Goal: Information Seeking & Learning: Learn about a topic

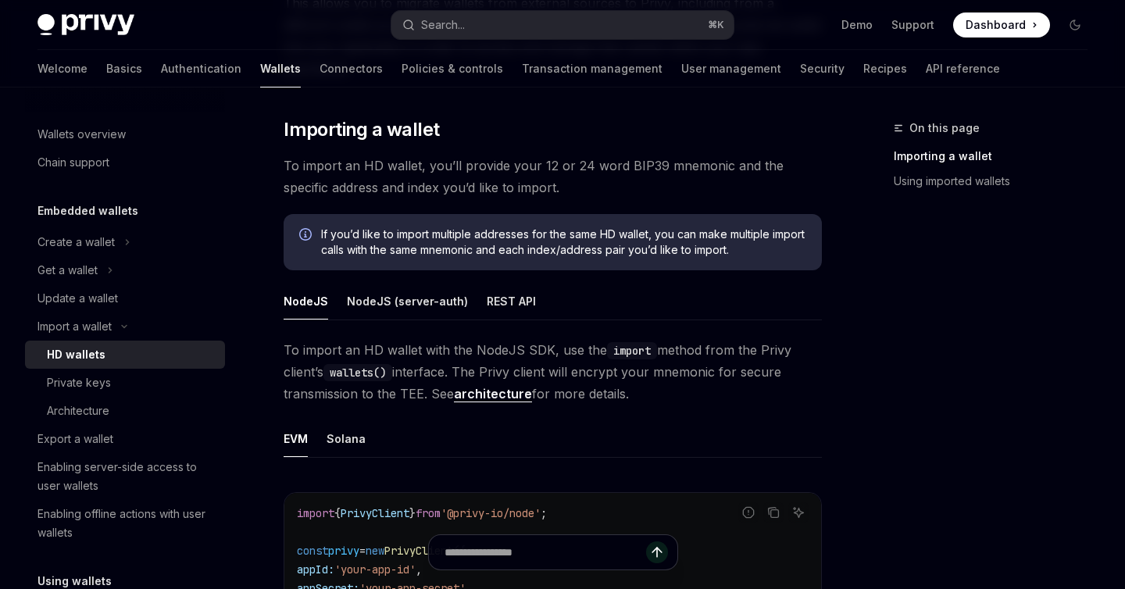
scroll to position [4, 0]
click at [522, 80] on link "Transaction management" at bounding box center [592, 69] width 141 height 38
type textarea "*"
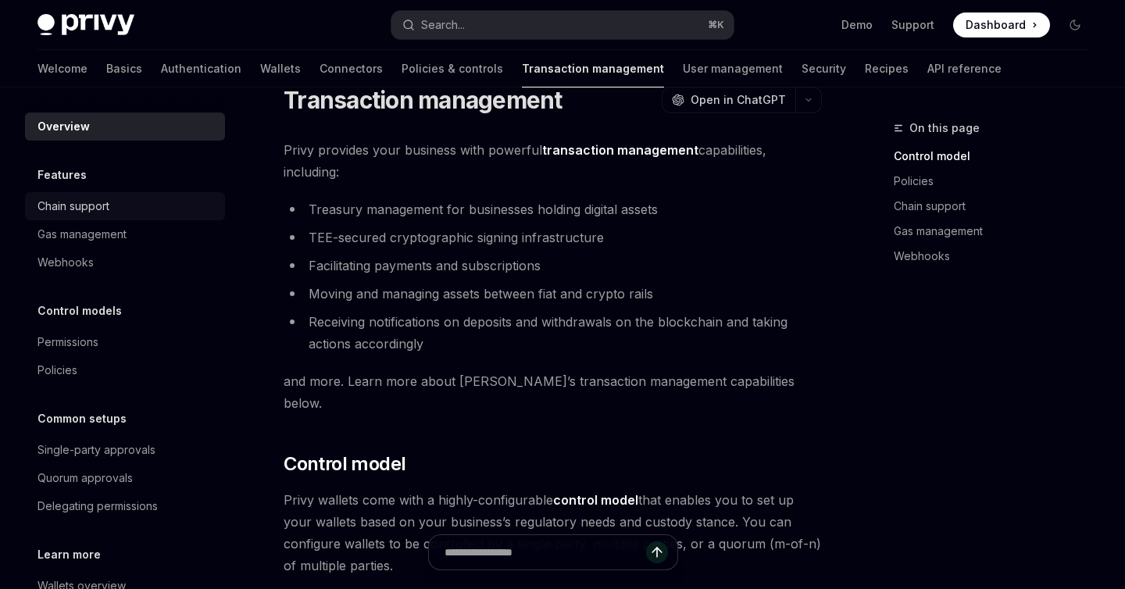
click at [138, 205] on div "Chain support" at bounding box center [127, 206] width 178 height 19
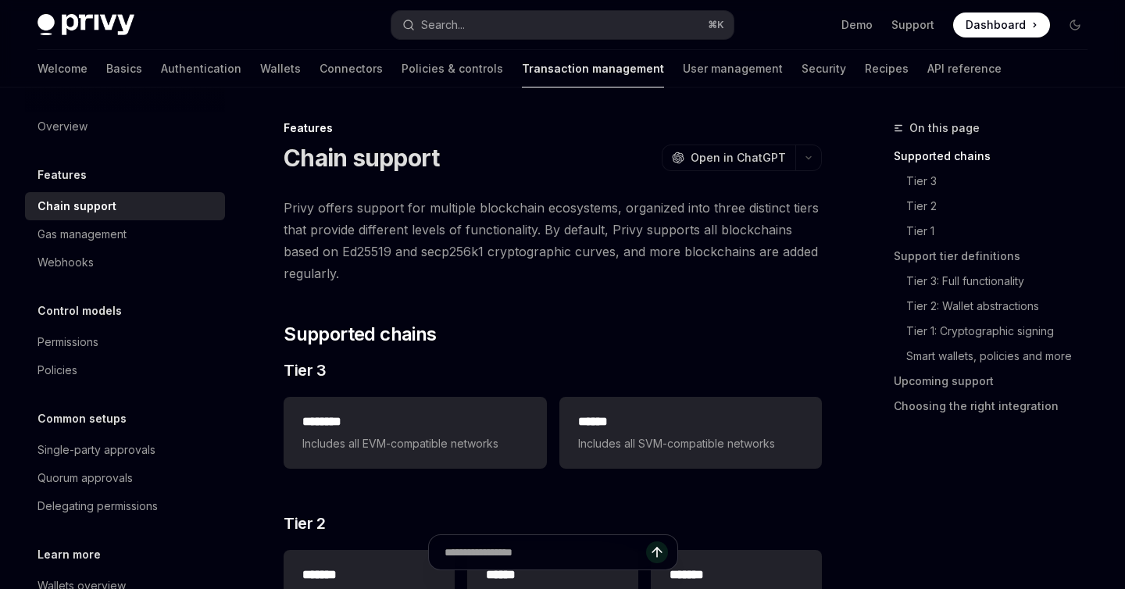
scroll to position [23, 0]
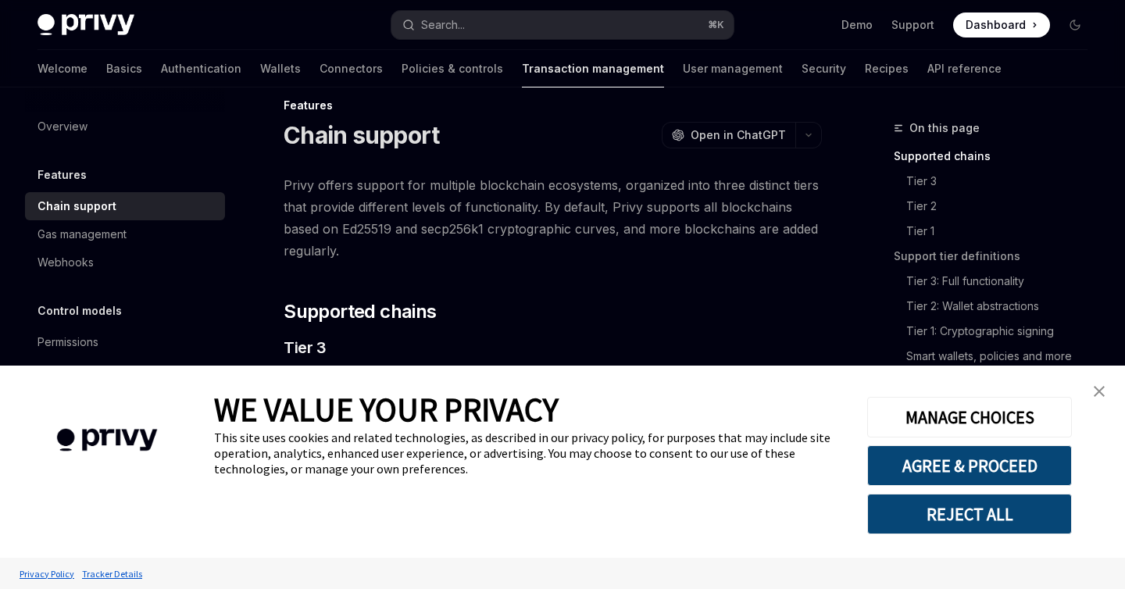
click at [1092, 386] on link "close banner" at bounding box center [1099, 391] width 31 height 31
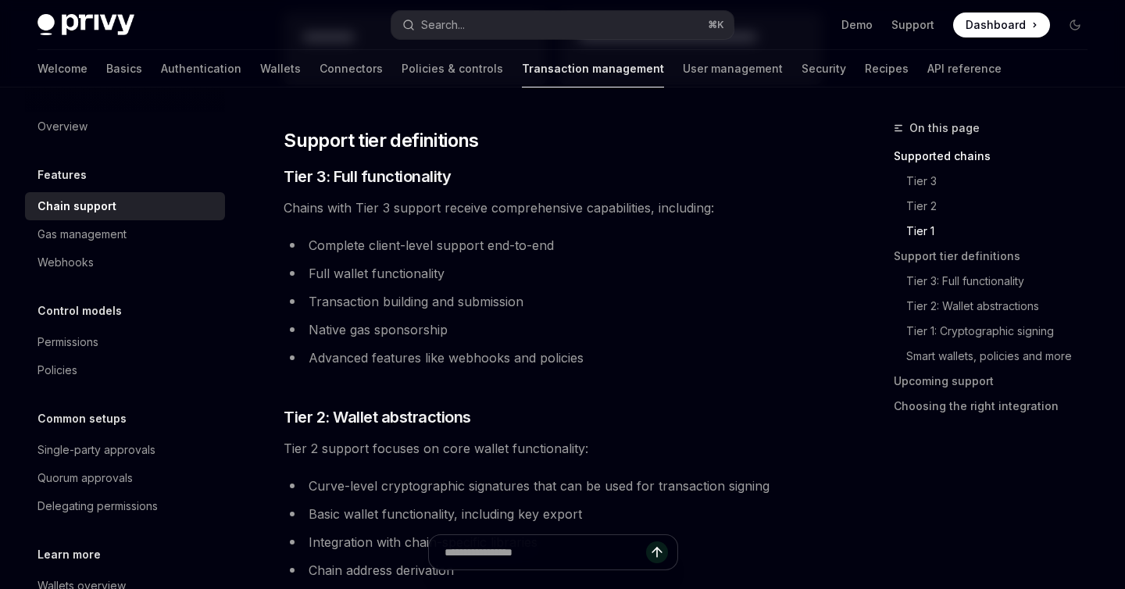
scroll to position [874, 0]
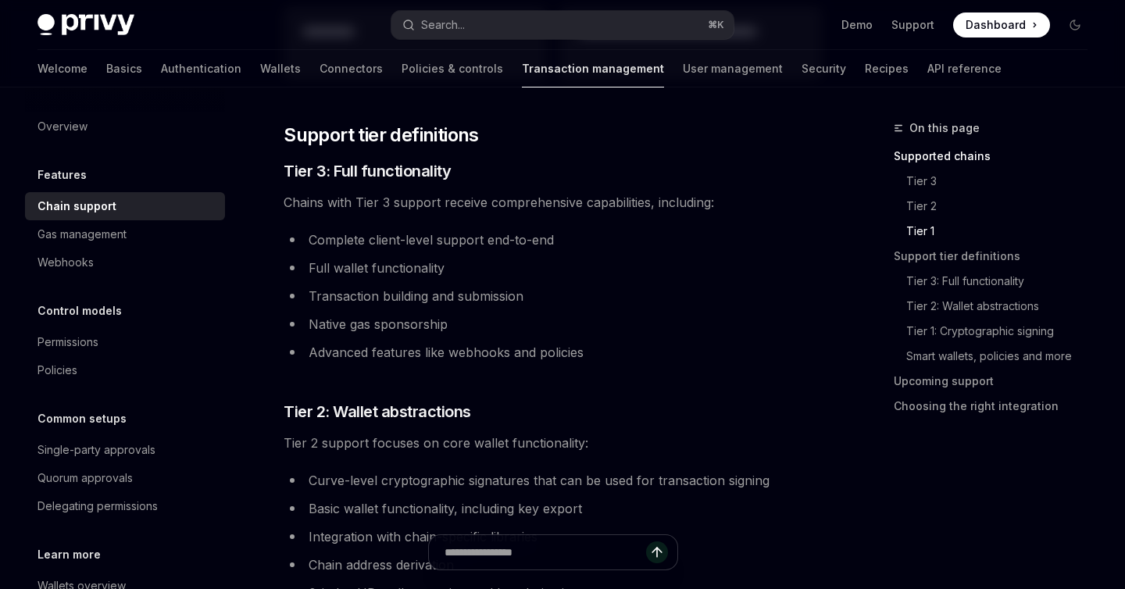
click at [374, 301] on li "Transaction building and submission" at bounding box center [553, 296] width 538 height 22
click at [373, 308] on ul "Complete client-level support end-to-end Full wallet functionality Transaction …" at bounding box center [553, 296] width 538 height 134
click at [384, 277] on li "Full wallet functionality" at bounding box center [553, 268] width 538 height 22
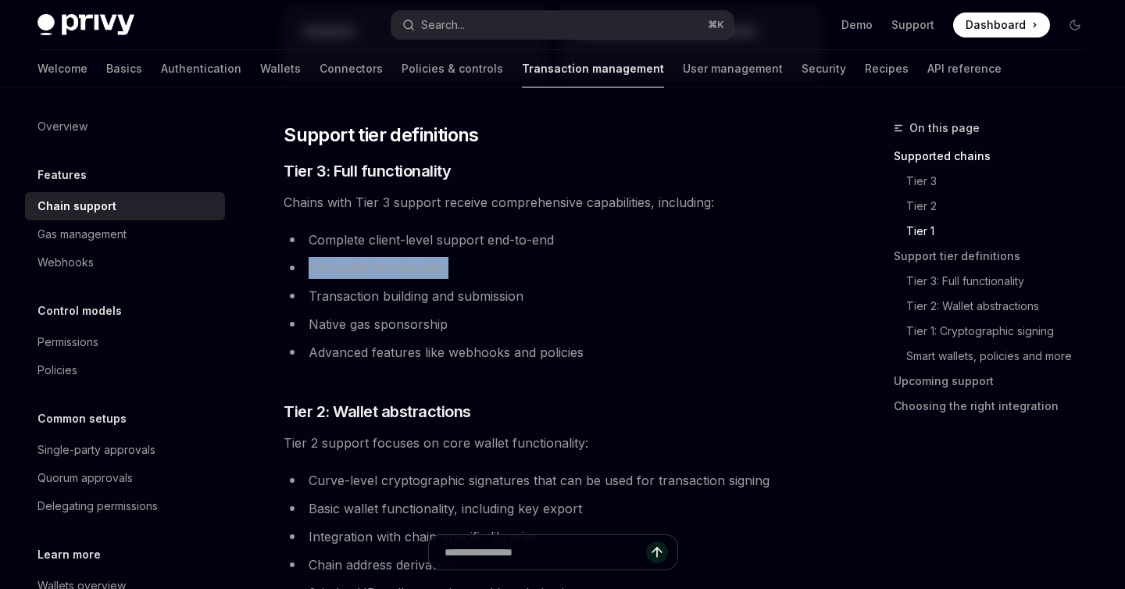
click at [384, 277] on li "Full wallet functionality" at bounding box center [553, 268] width 538 height 22
click at [381, 291] on li "Transaction building and submission" at bounding box center [553, 296] width 538 height 22
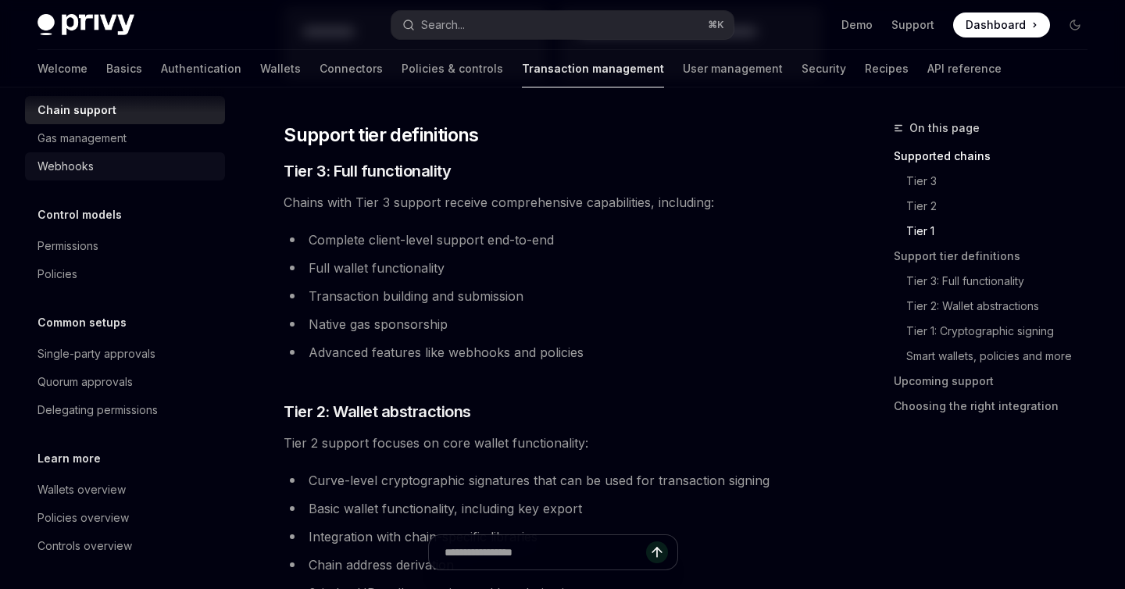
scroll to position [98, 0]
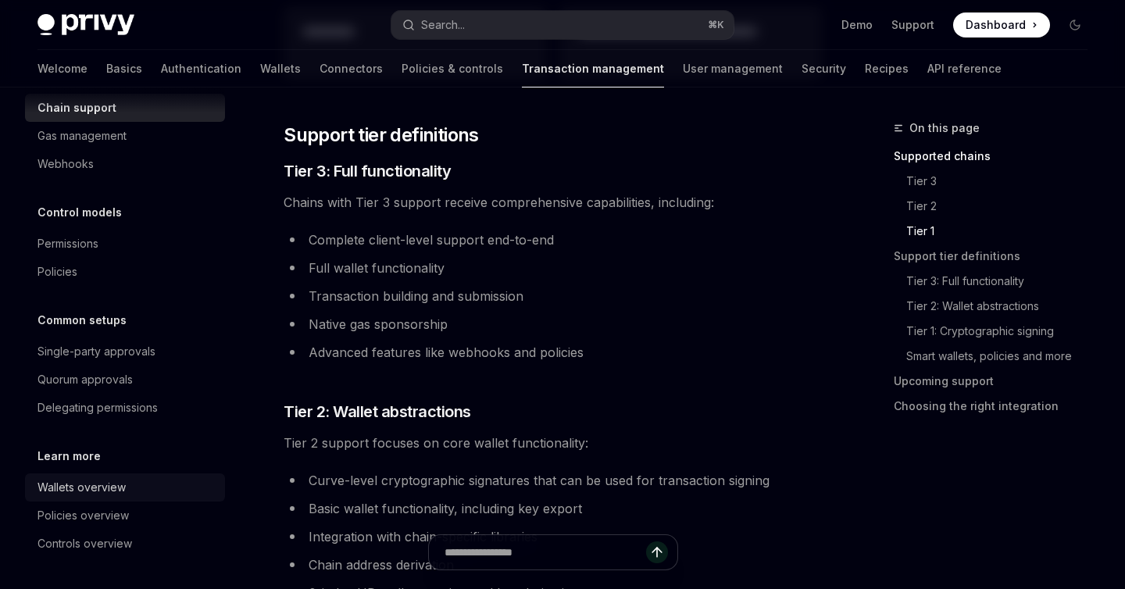
click at [139, 483] on div "Wallets overview" at bounding box center [127, 487] width 178 height 19
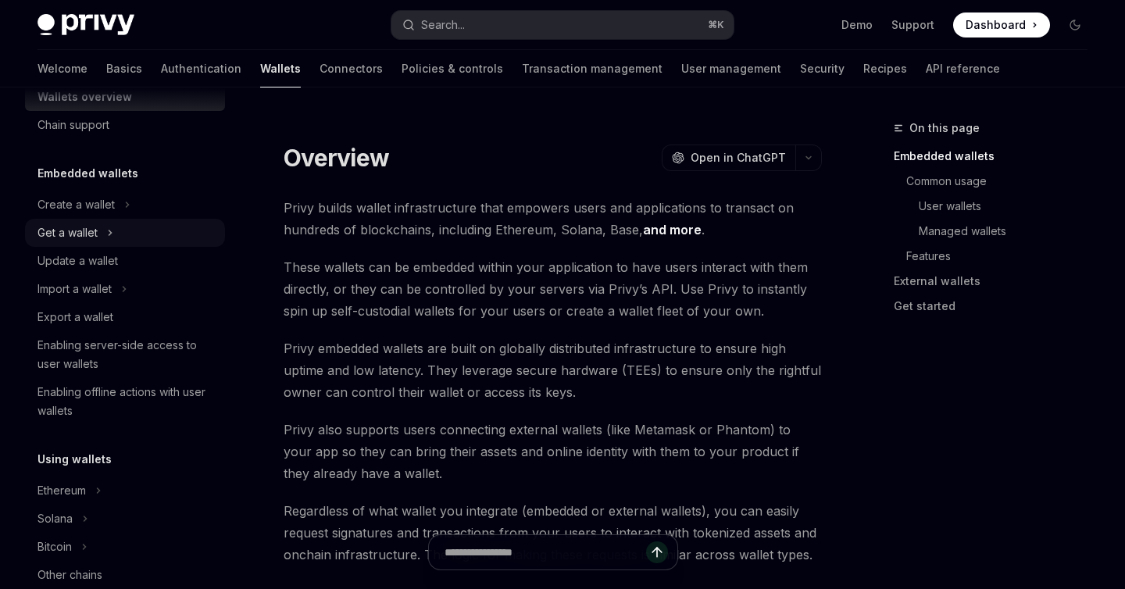
scroll to position [45, 0]
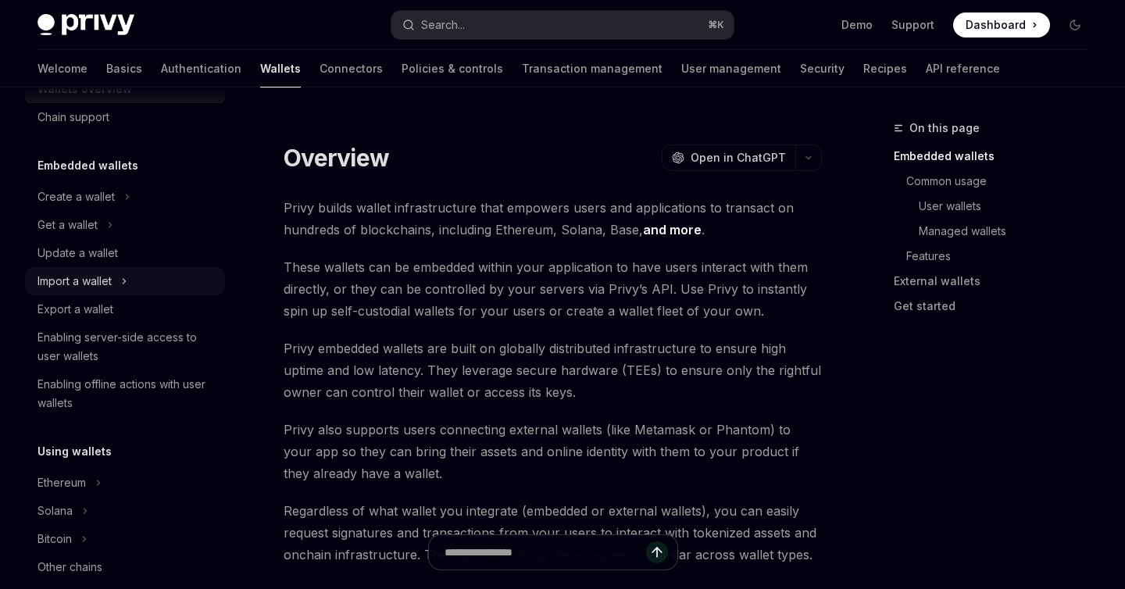
click at [162, 277] on button "Import a wallet" at bounding box center [125, 281] width 200 height 28
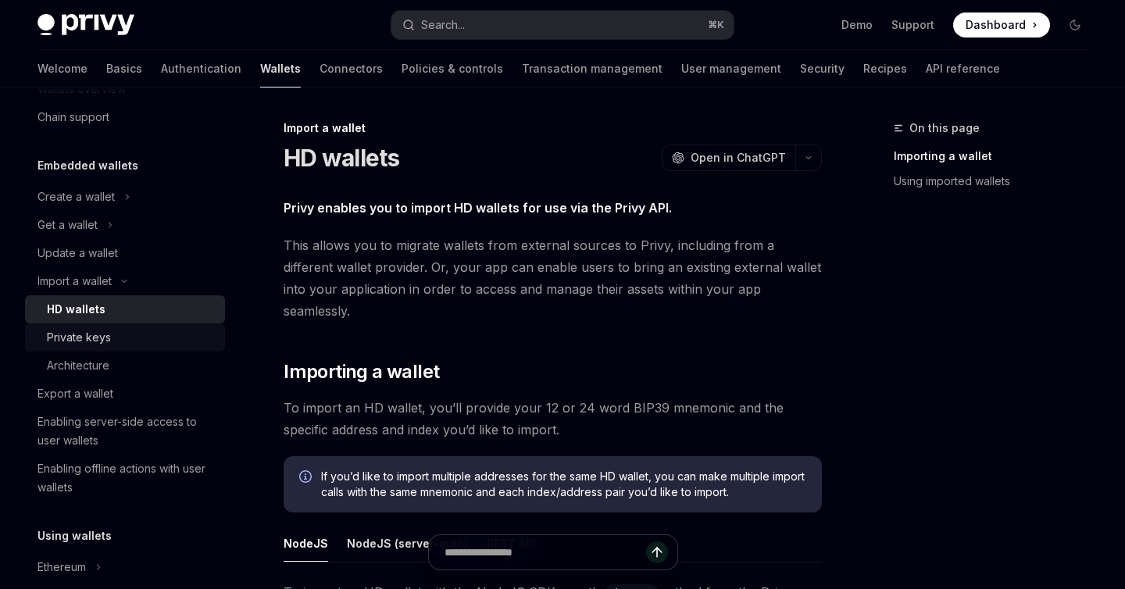
click at [148, 338] on div "Private keys" at bounding box center [131, 337] width 169 height 19
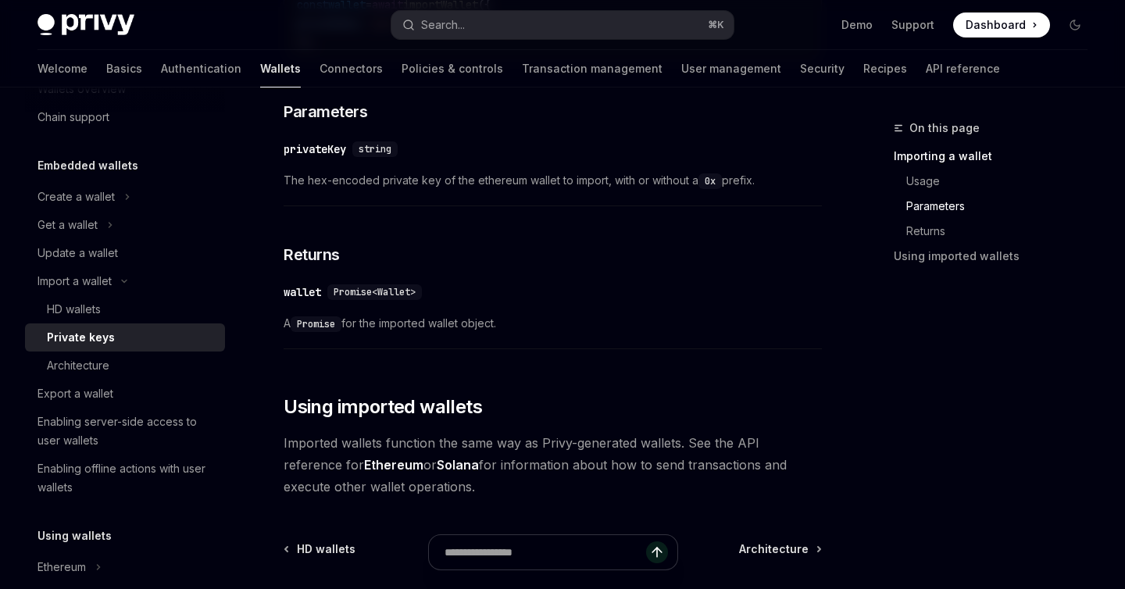
scroll to position [763, 0]
click at [147, 287] on button "Import a wallet" at bounding box center [125, 281] width 200 height 28
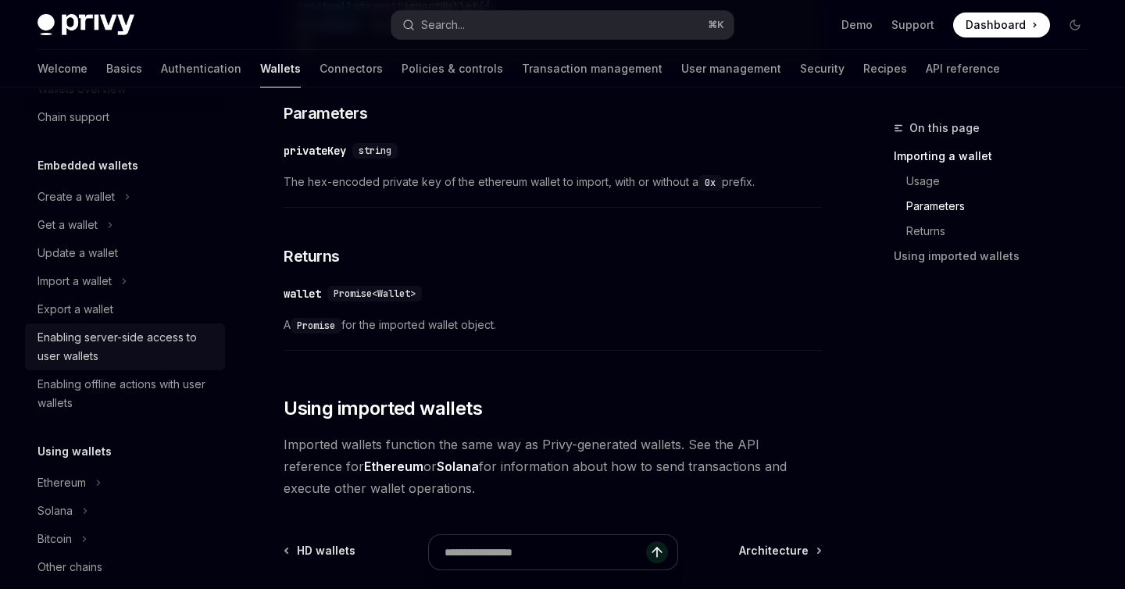
click at [180, 340] on div "Enabling server-side access to user wallets" at bounding box center [127, 347] width 178 height 38
type textarea "*"
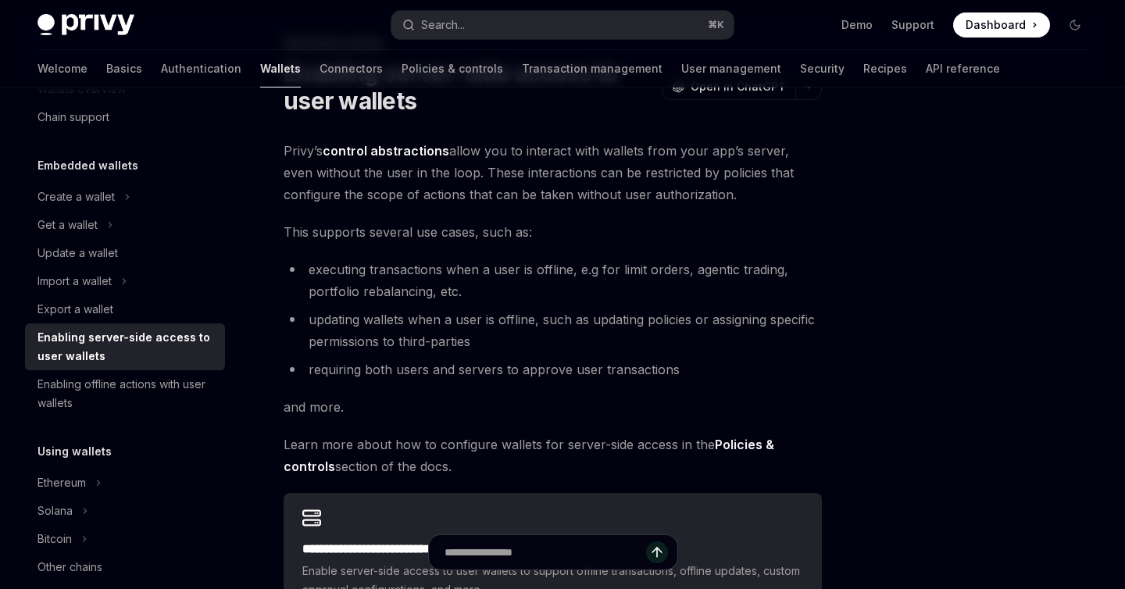
scroll to position [107, 0]
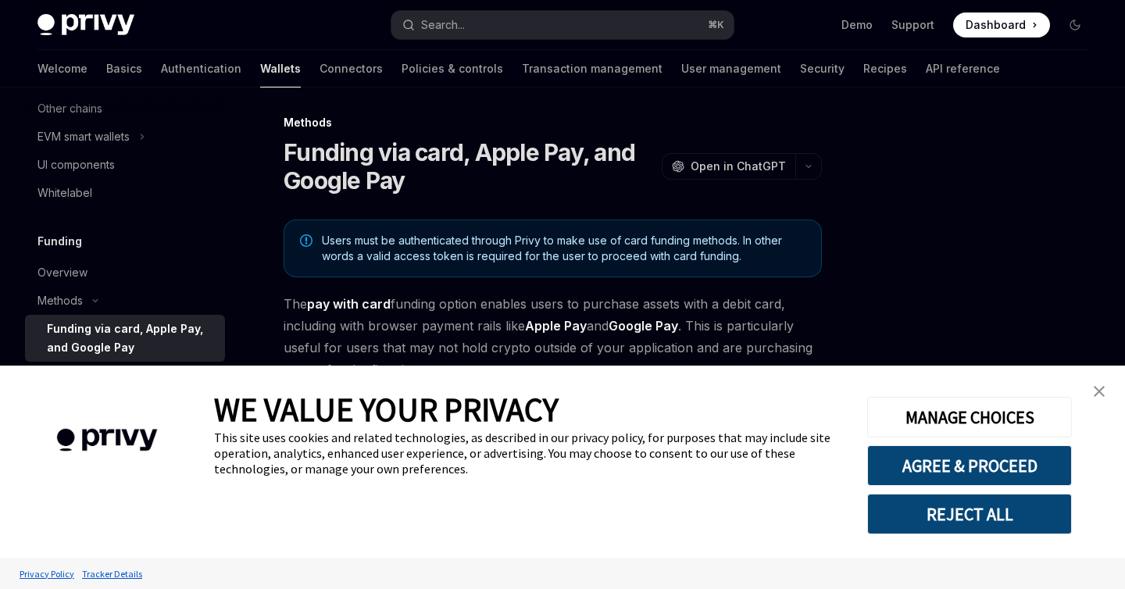
scroll to position [222, 0]
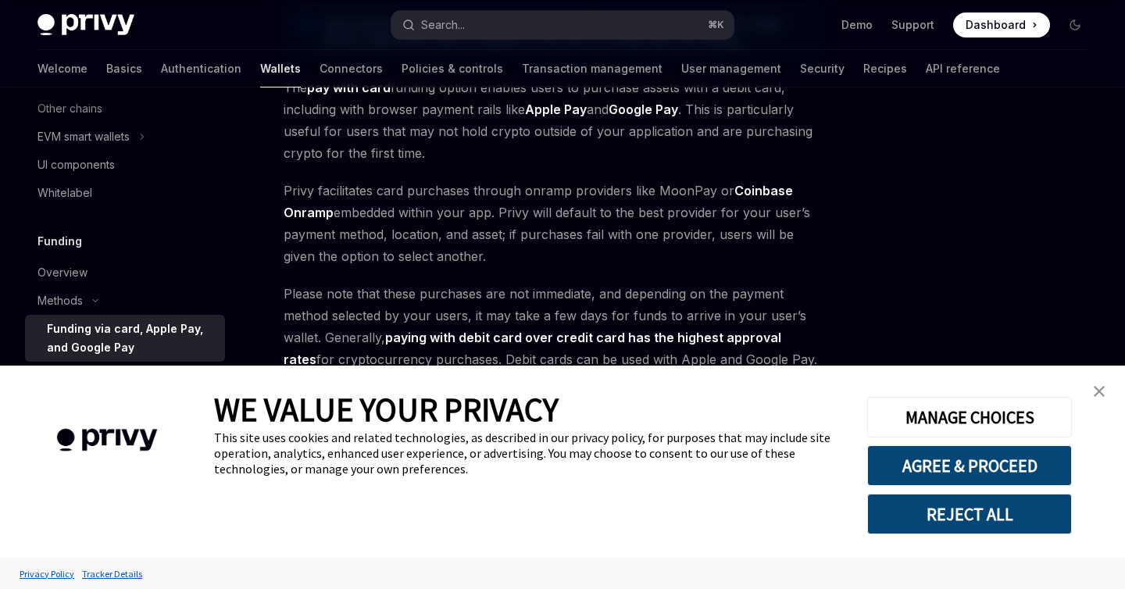
click at [1099, 383] on link "close banner" at bounding box center [1099, 391] width 31 height 31
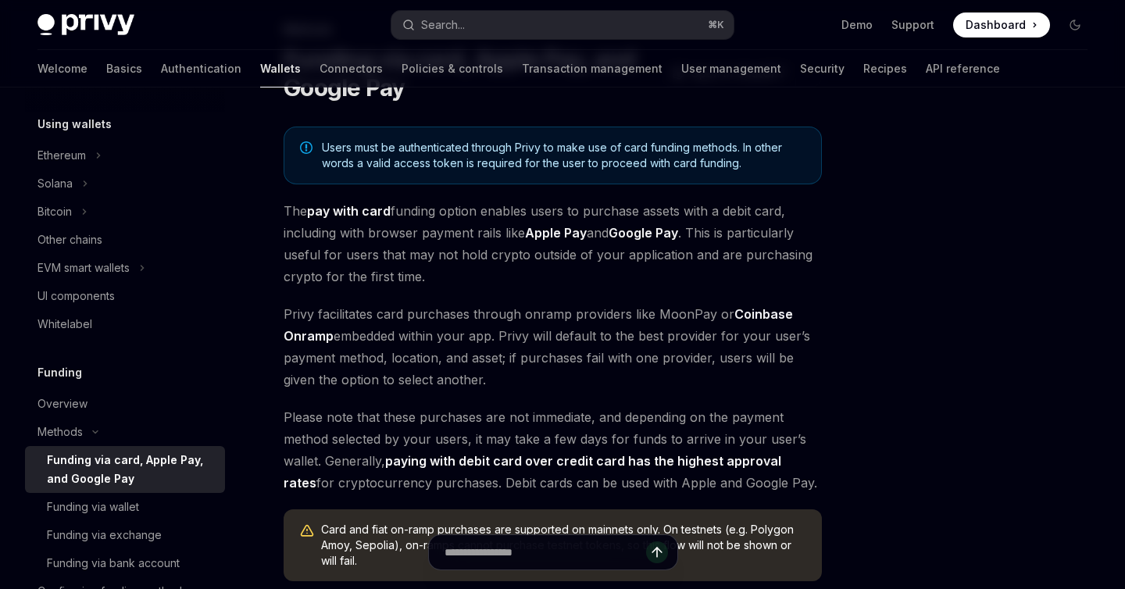
scroll to position [0, 0]
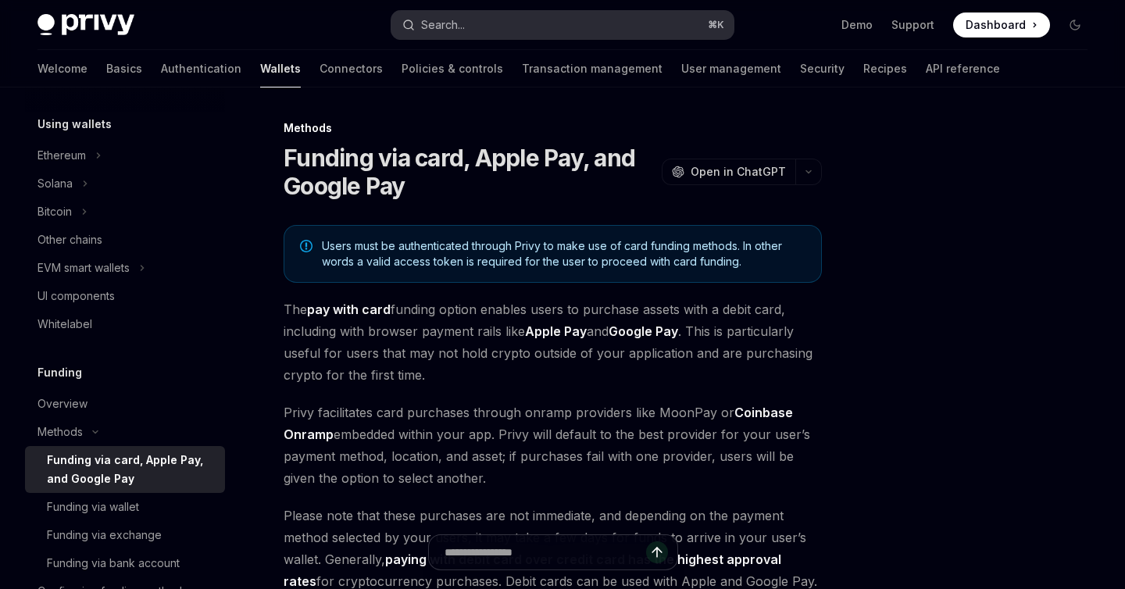
click at [485, 11] on button "Search... ⌘ K" at bounding box center [561, 25] width 341 height 28
type textarea "*"
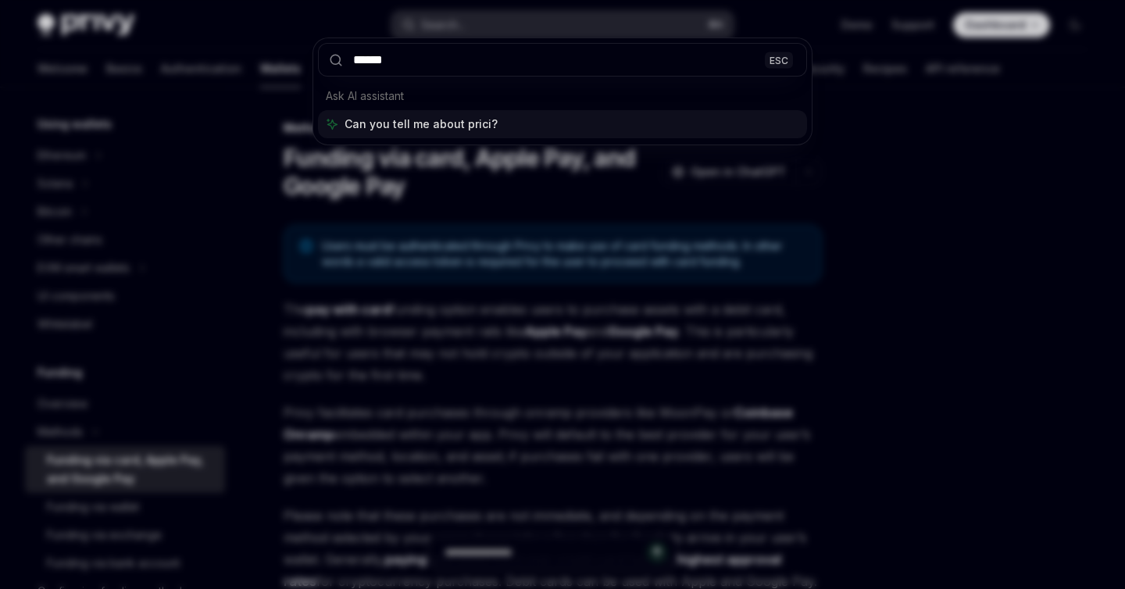
type input "*******"
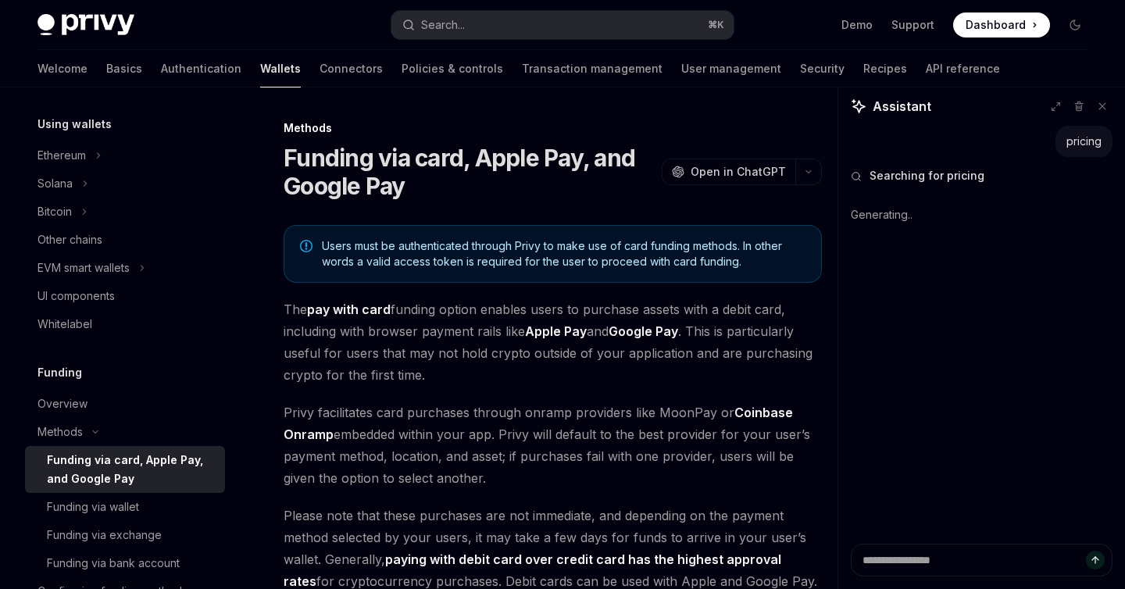
type textarea "*"
click at [59, 18] on img at bounding box center [86, 25] width 97 height 22
type textarea "*"
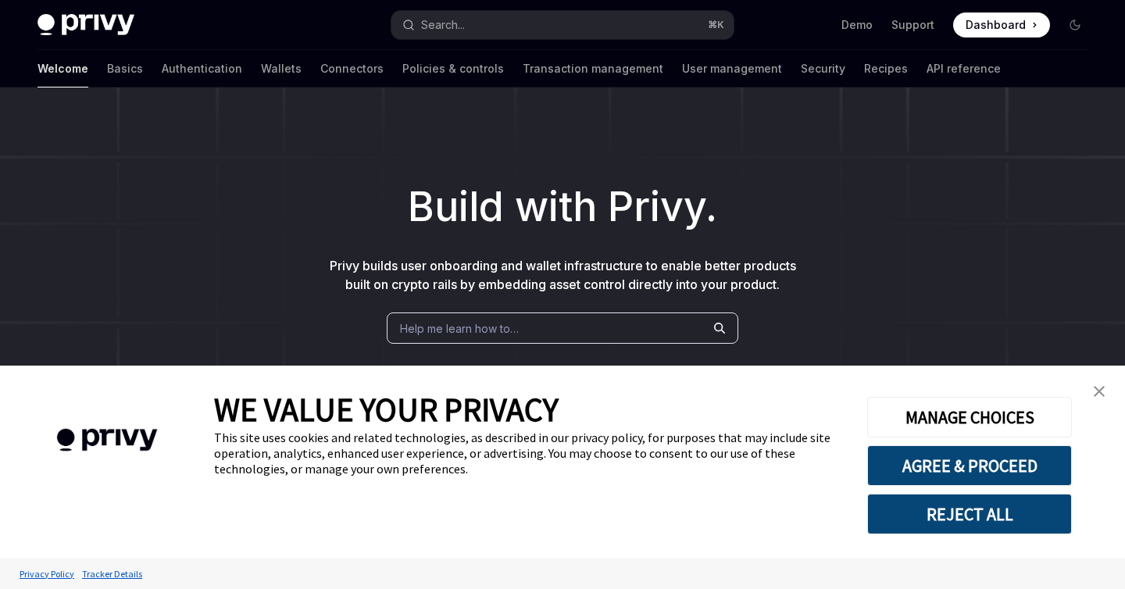
click at [1099, 387] on img "close banner" at bounding box center [1099, 391] width 11 height 11
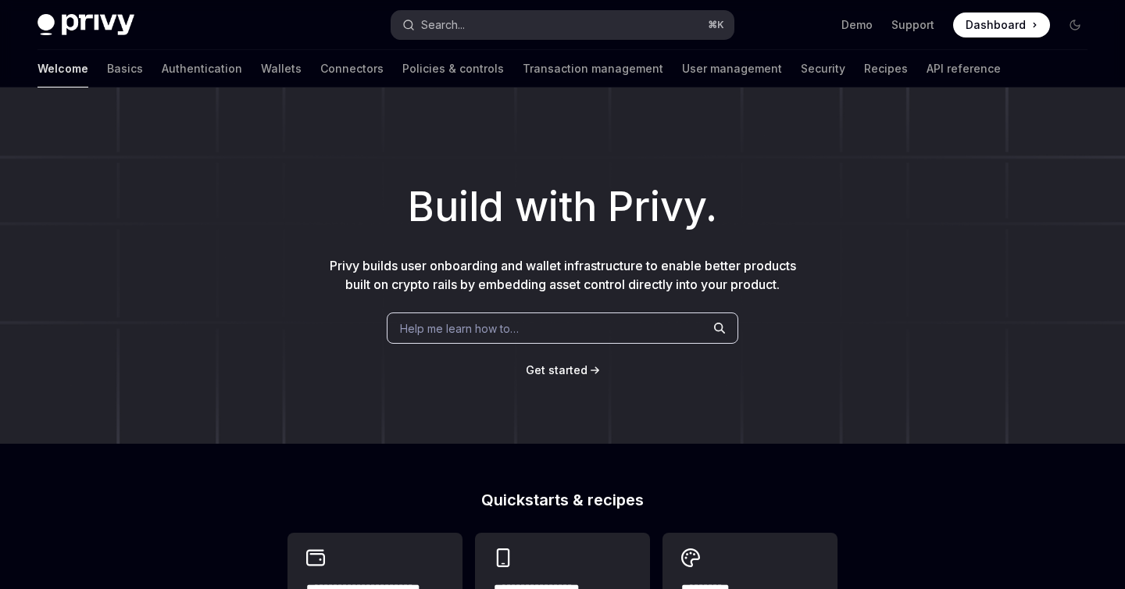
click at [550, 28] on button "Search... ⌘ K" at bounding box center [561, 25] width 341 height 28
type textarea "*"
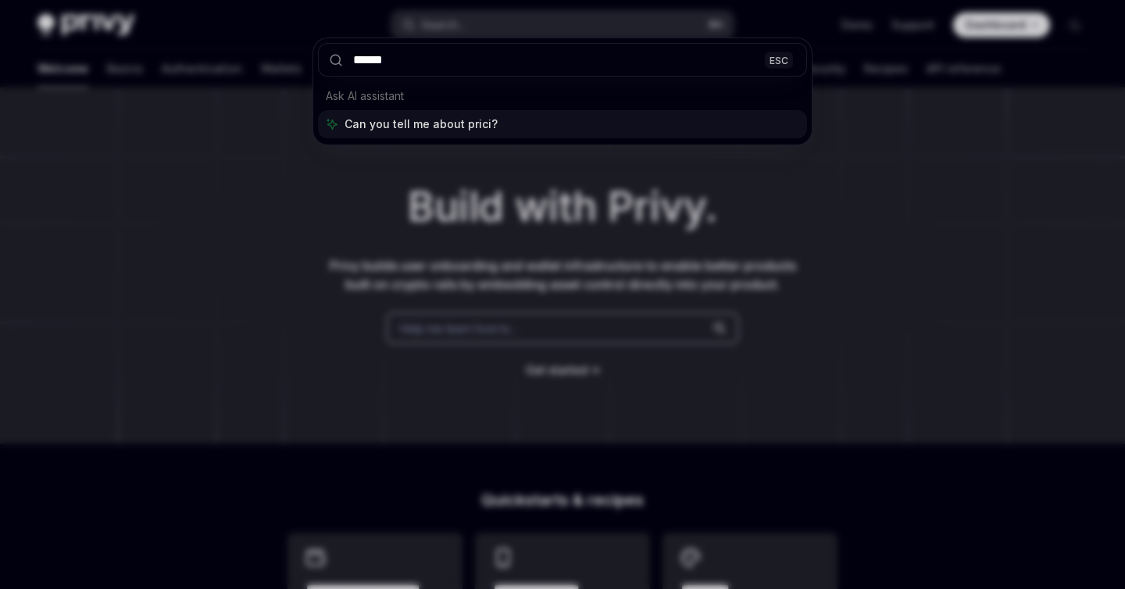
type input "*******"
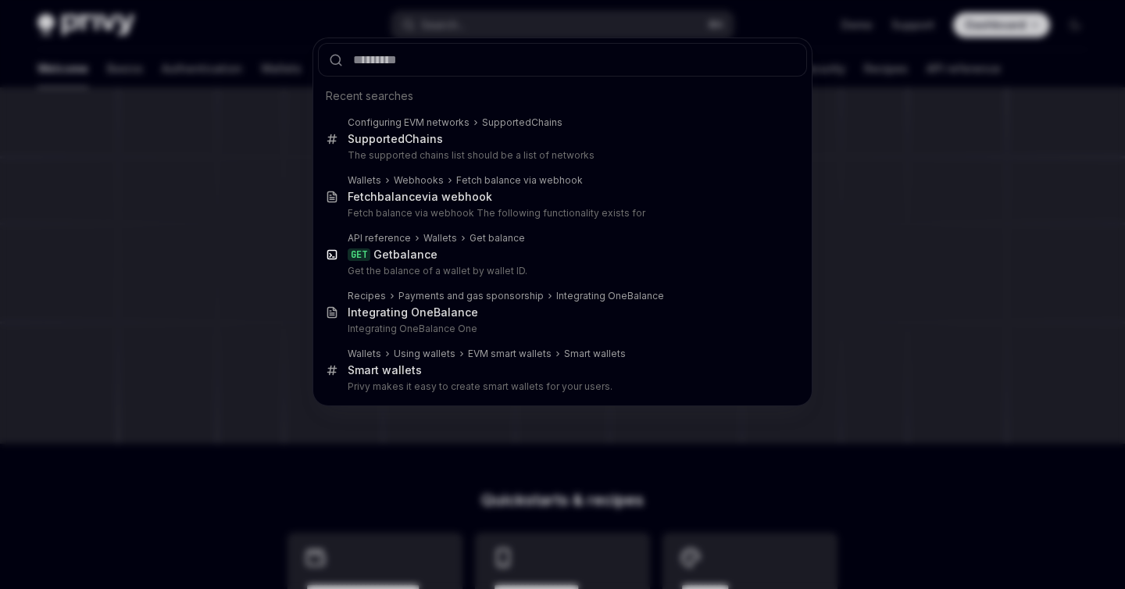
click at [888, 175] on div "Recent searches Configuring EVM networks Supported Chains Supported Chains The …" at bounding box center [562, 294] width 1125 height 589
